Goal: Check status: Check status

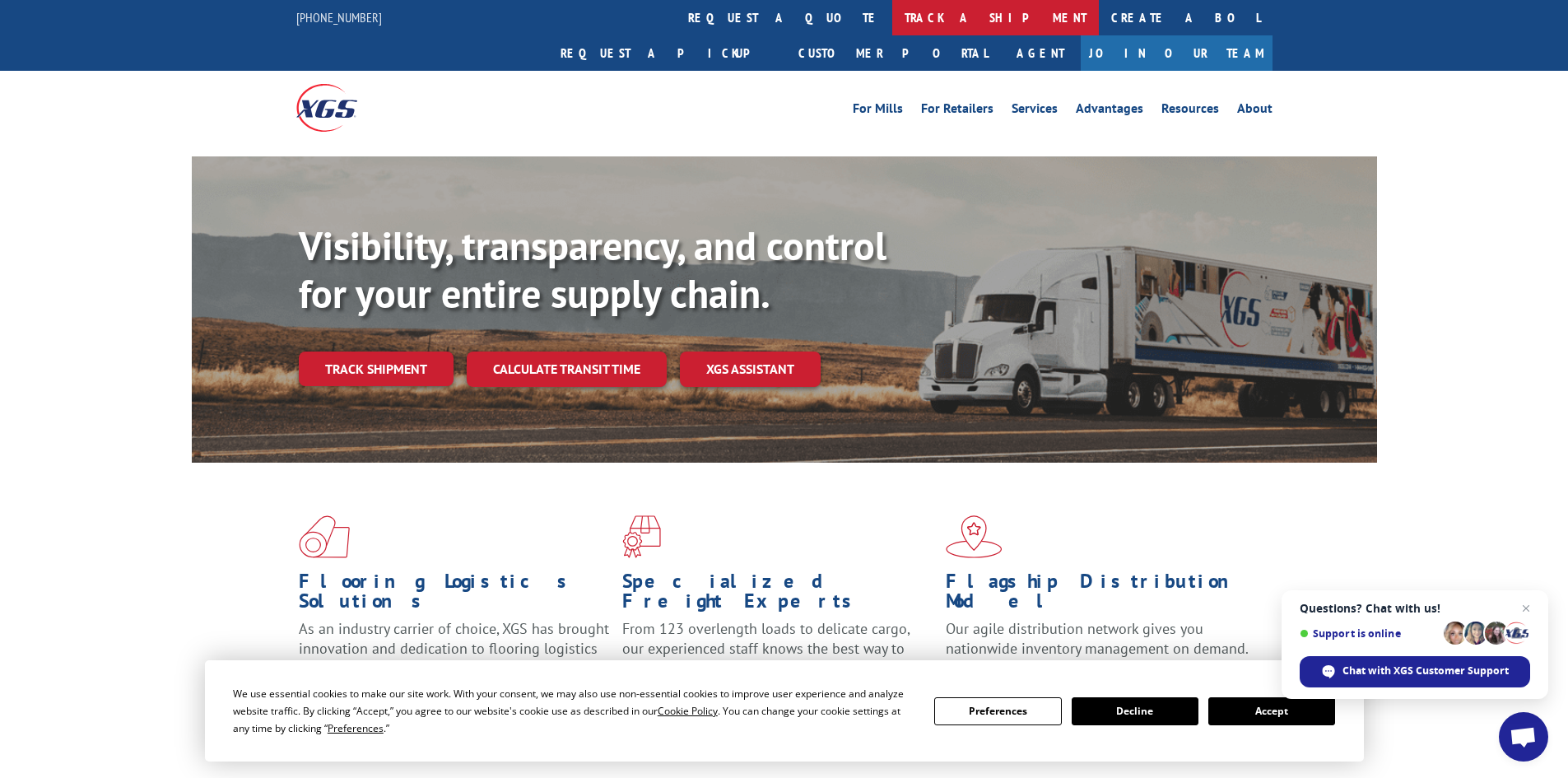
click at [892, 16] on link "track a shipment" at bounding box center [995, 17] width 207 height 35
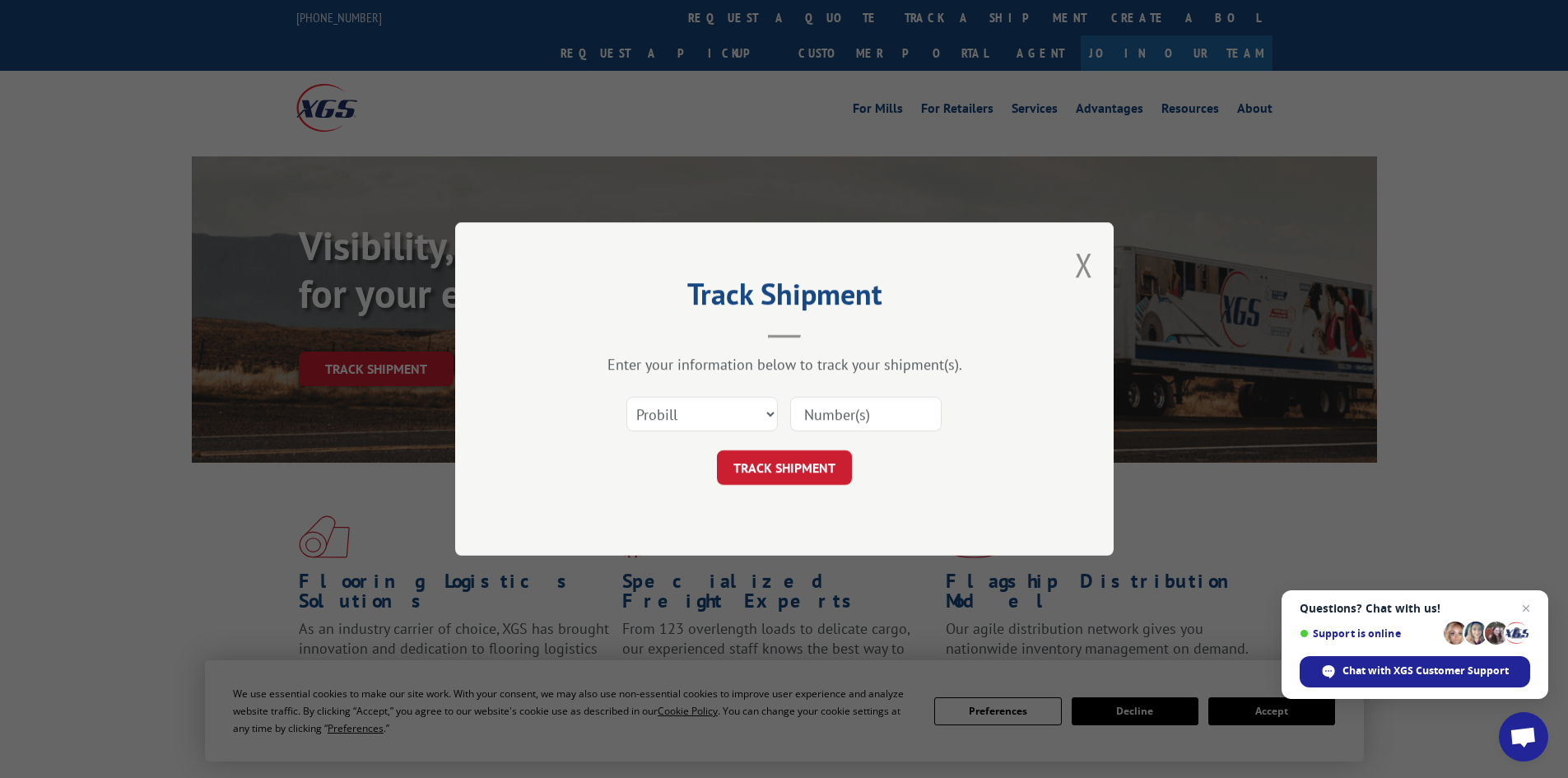
click at [812, 412] on input at bounding box center [866, 414] width 152 height 35
paste input "17469823"
type input "17469823"
click at [796, 466] on button "TRACK SHIPMENT" at bounding box center [784, 467] width 135 height 35
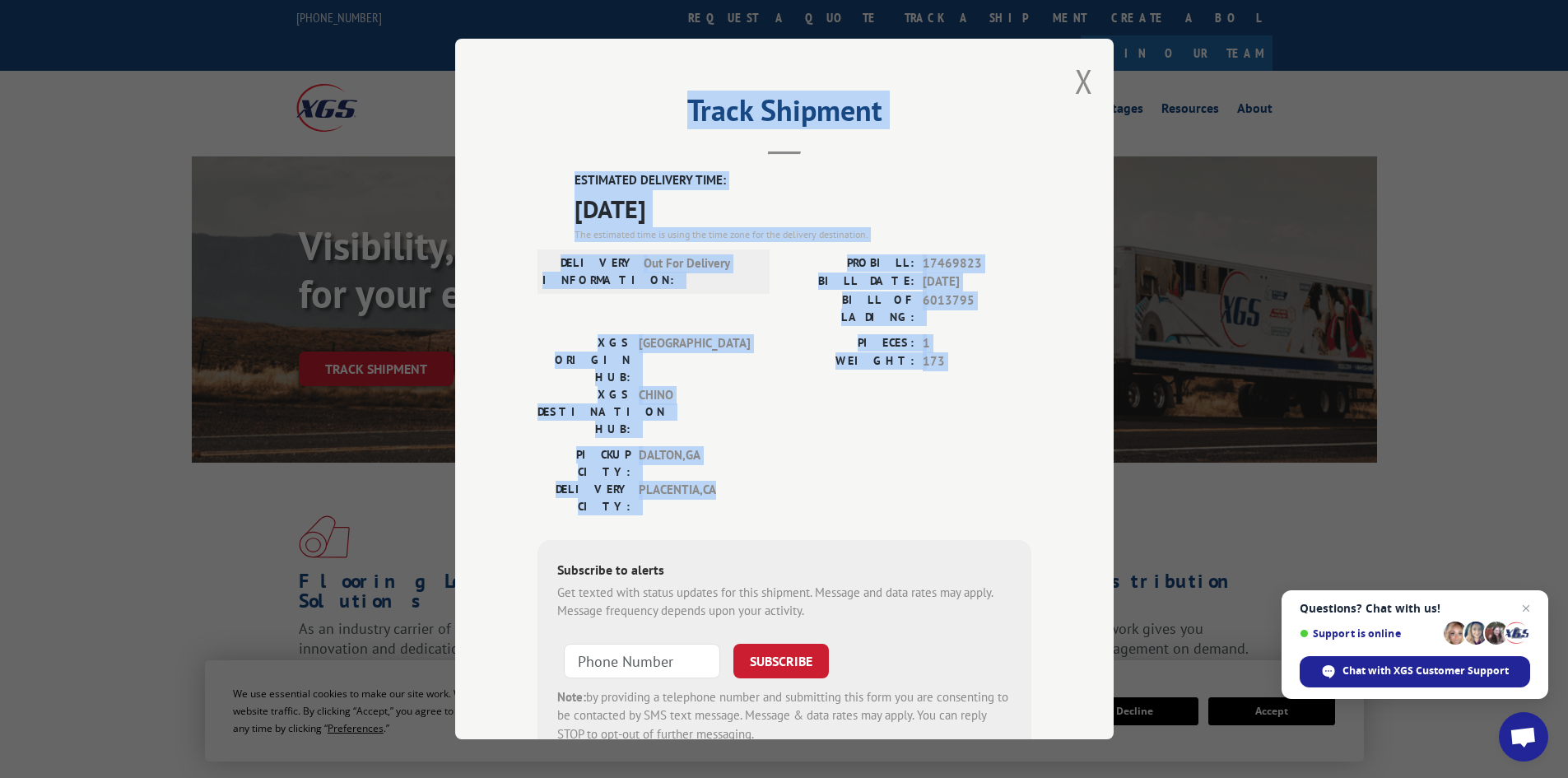
drag, startPoint x: 686, startPoint y: 109, endPoint x: 963, endPoint y: 403, distance: 403.9
click at [963, 403] on div "Track Shipment ESTIMATED DELIVERY TIME: [DATE] The estimated time is using the …" at bounding box center [784, 389] width 658 height 701
copy div "Track Shipment ESTIMATED DELIVERY TIME: [DATE] The estimated time is using the …"
